Goal: Complete application form

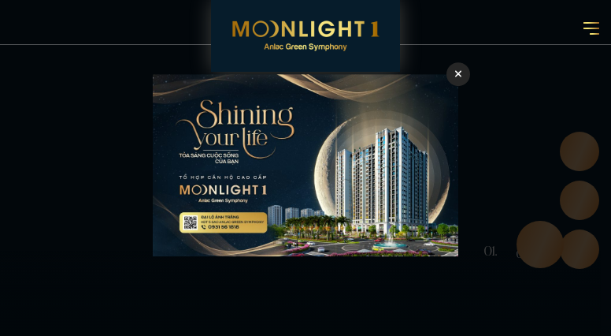
checkbox input "false"
checkbox input "true"
checkbox input "false"
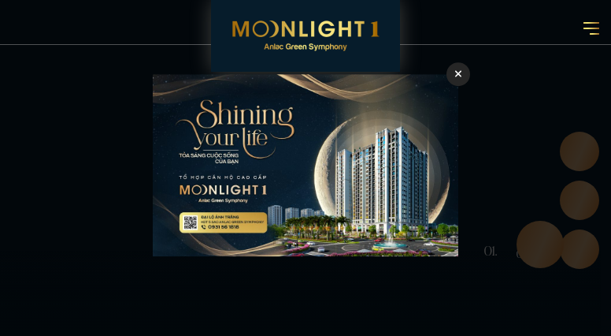
checkbox input "true"
checkbox input "false"
type input "nBnGMeoKPrzyXZVn"
type input "5046833785"
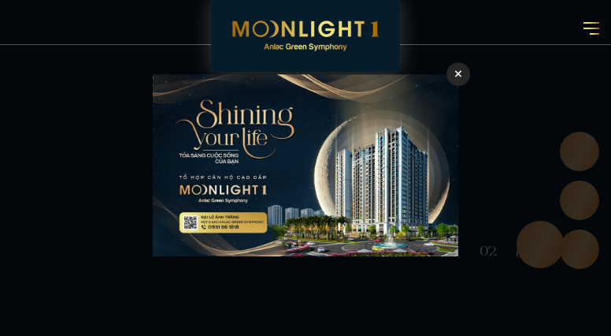
type input "[EMAIL_ADDRESS][DOMAIN_NAME]"
